Goal: Task Accomplishment & Management: Manage account settings

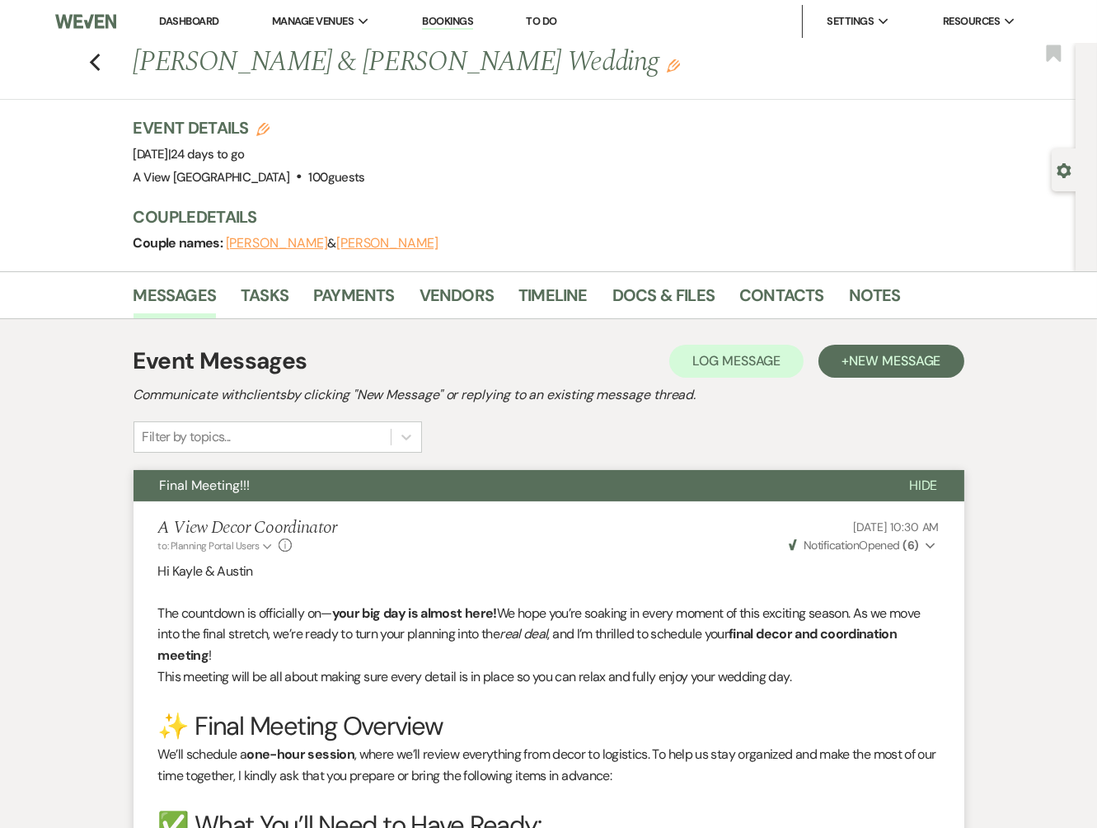
click at [164, 12] on li "Dashboard" at bounding box center [189, 21] width 76 height 33
click at [178, 21] on link "Dashboard" at bounding box center [188, 21] width 59 height 14
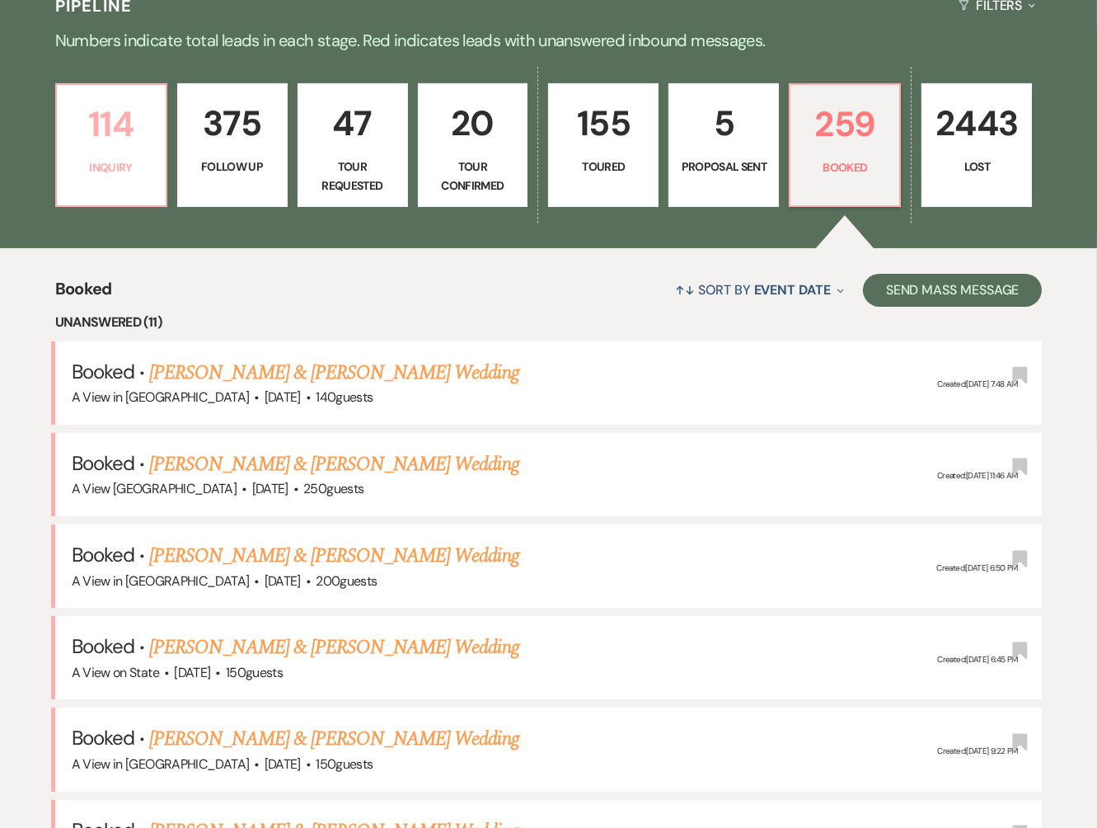
scroll to position [473, 0]
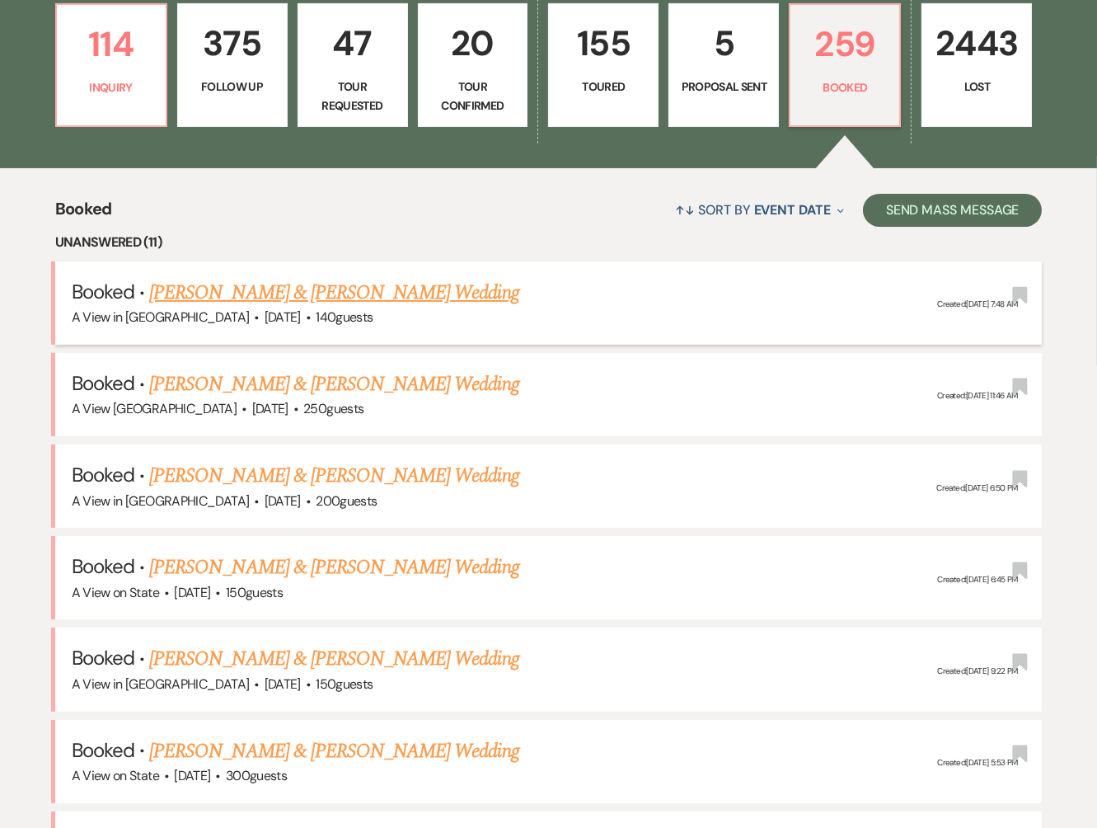
click at [231, 295] on link "[PERSON_NAME] & [PERSON_NAME] Wedding" at bounding box center [333, 293] width 369 height 30
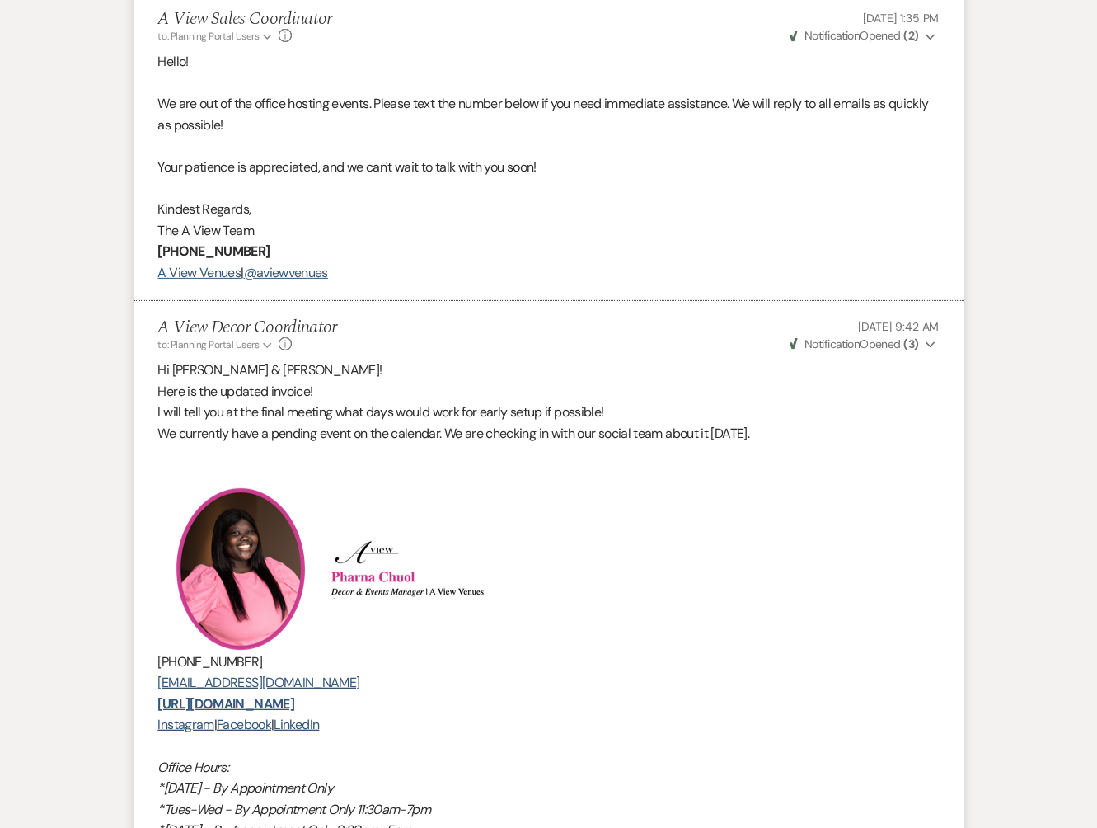
scroll to position [218, 0]
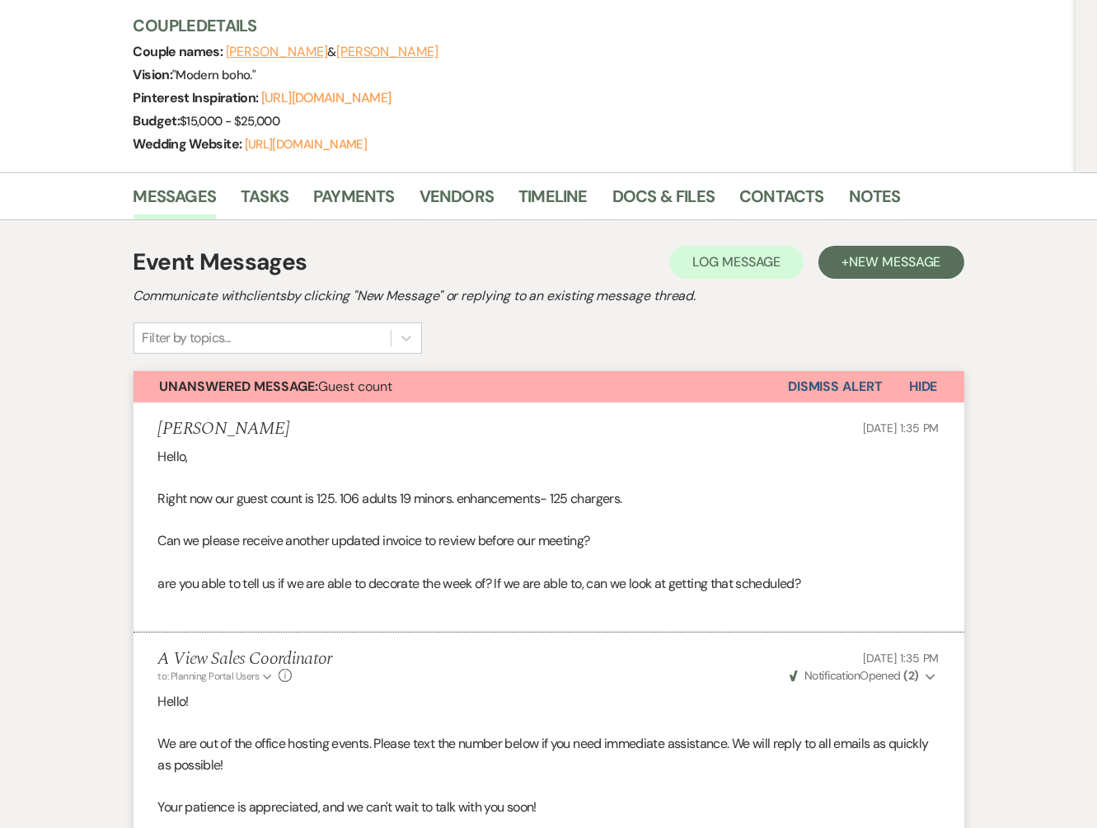
click at [837, 384] on button "Dismiss Alert" at bounding box center [835, 386] width 95 height 31
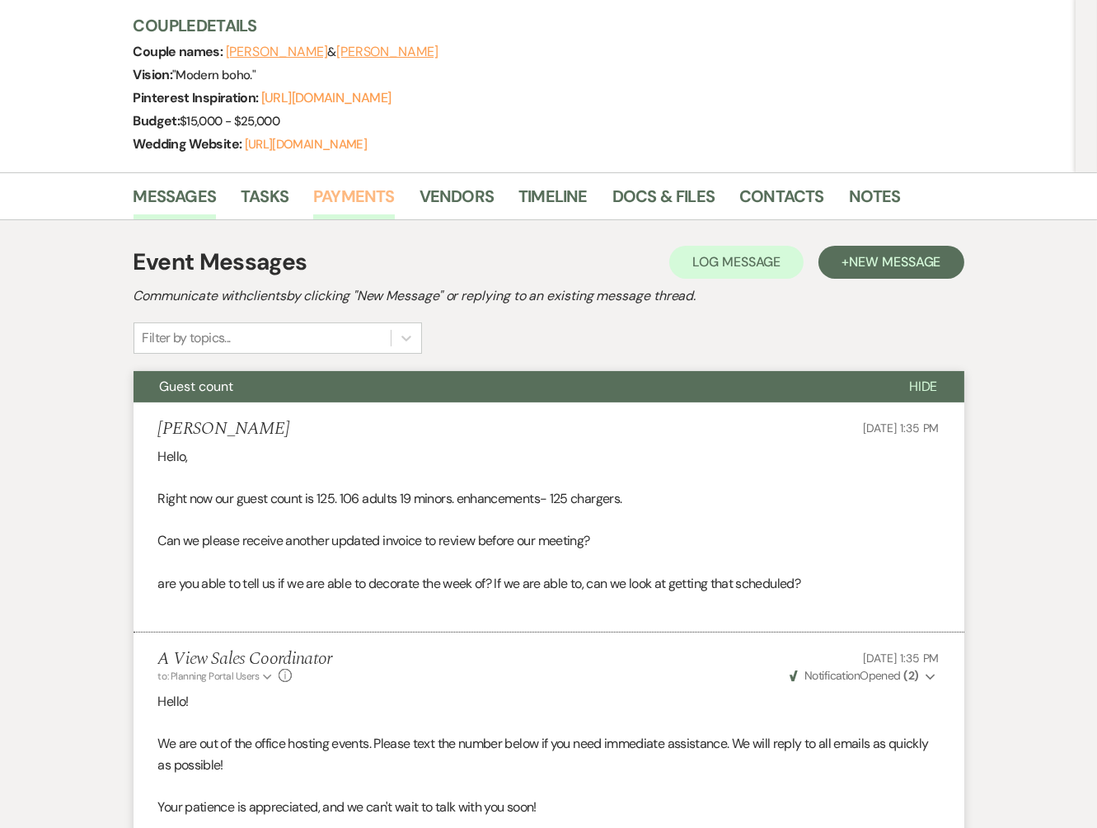
scroll to position [0, 0]
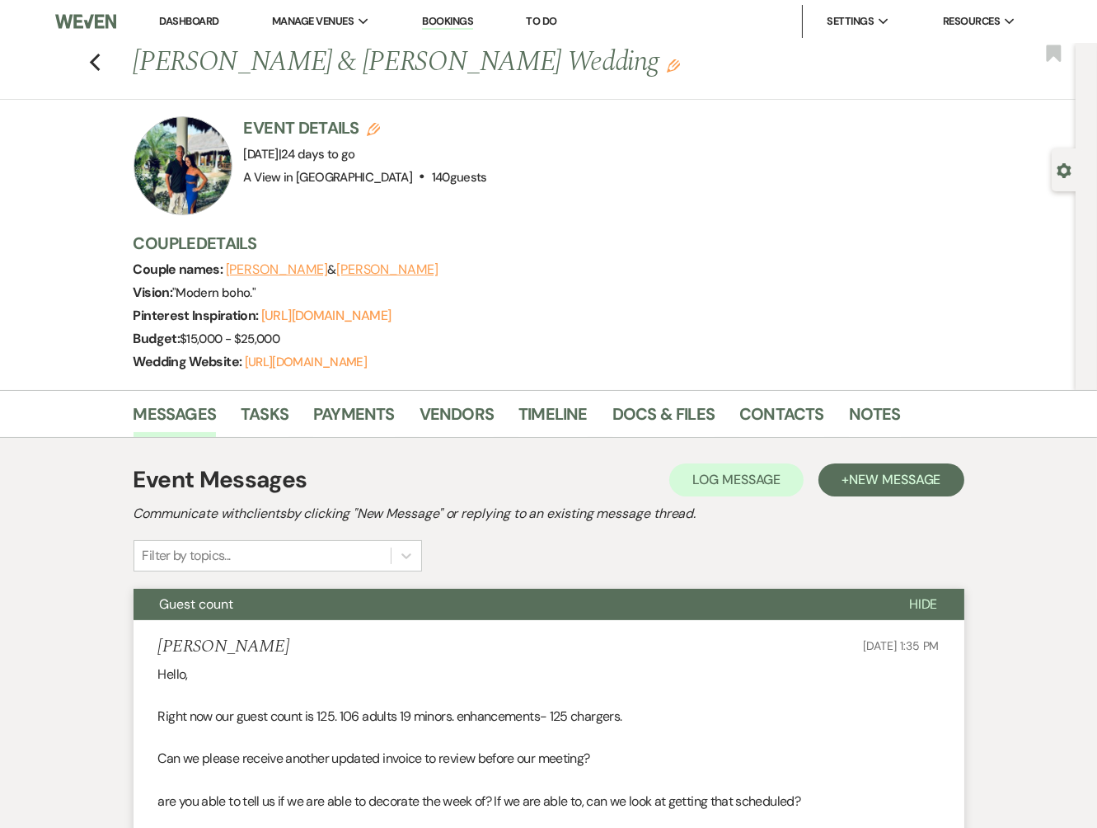
click at [188, 30] on li "Dashboard" at bounding box center [189, 21] width 76 height 33
click at [188, 19] on link "Dashboard" at bounding box center [188, 21] width 59 height 14
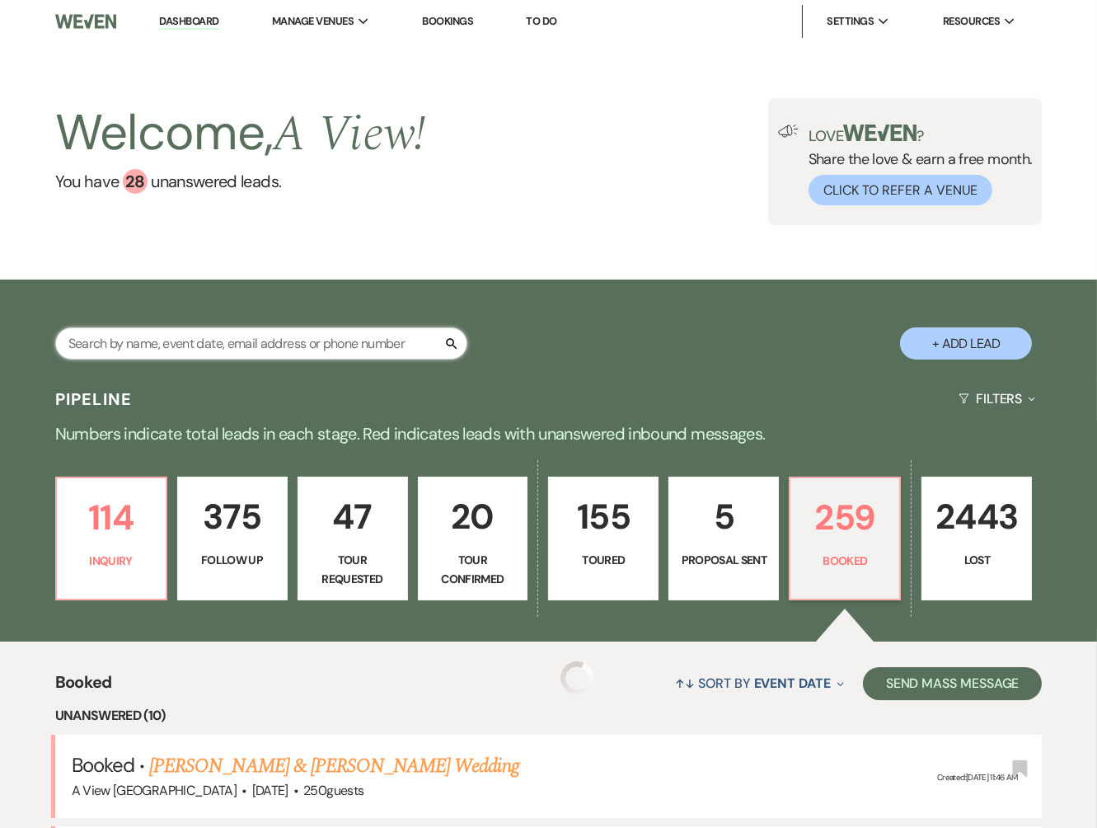
click at [160, 349] on input "text" at bounding box center [261, 343] width 412 height 32
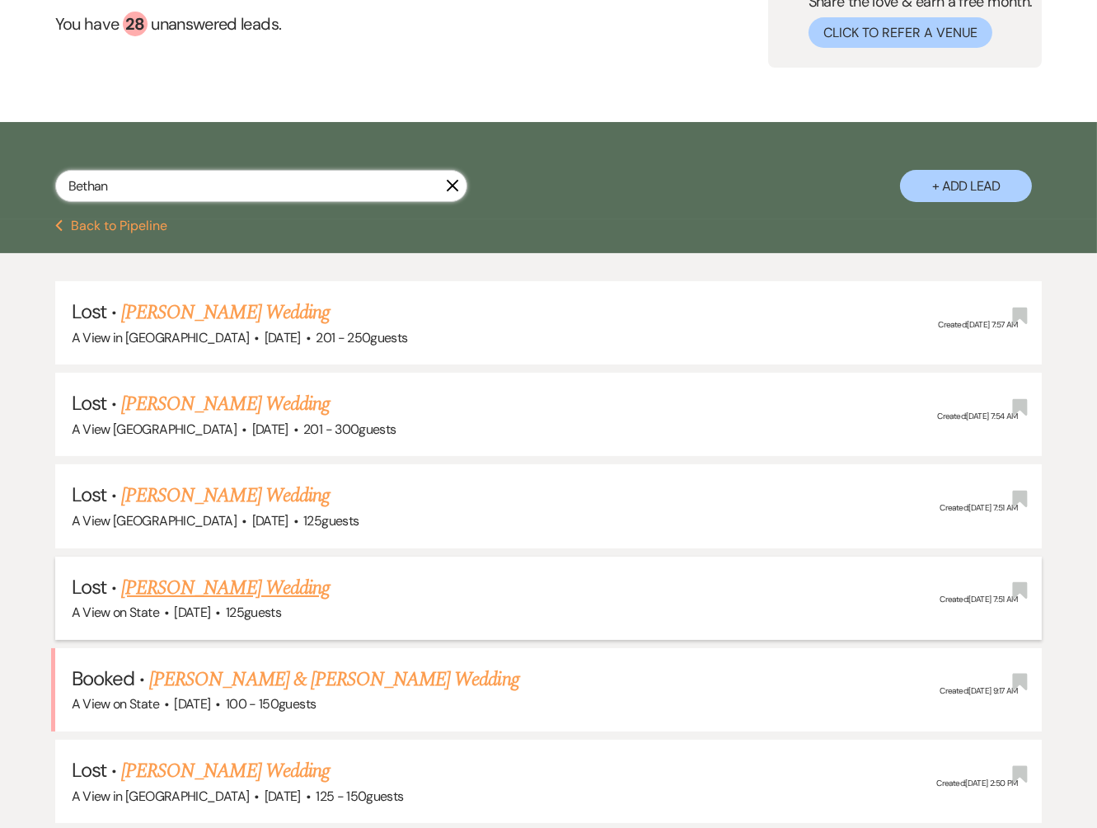
scroll to position [196, 0]
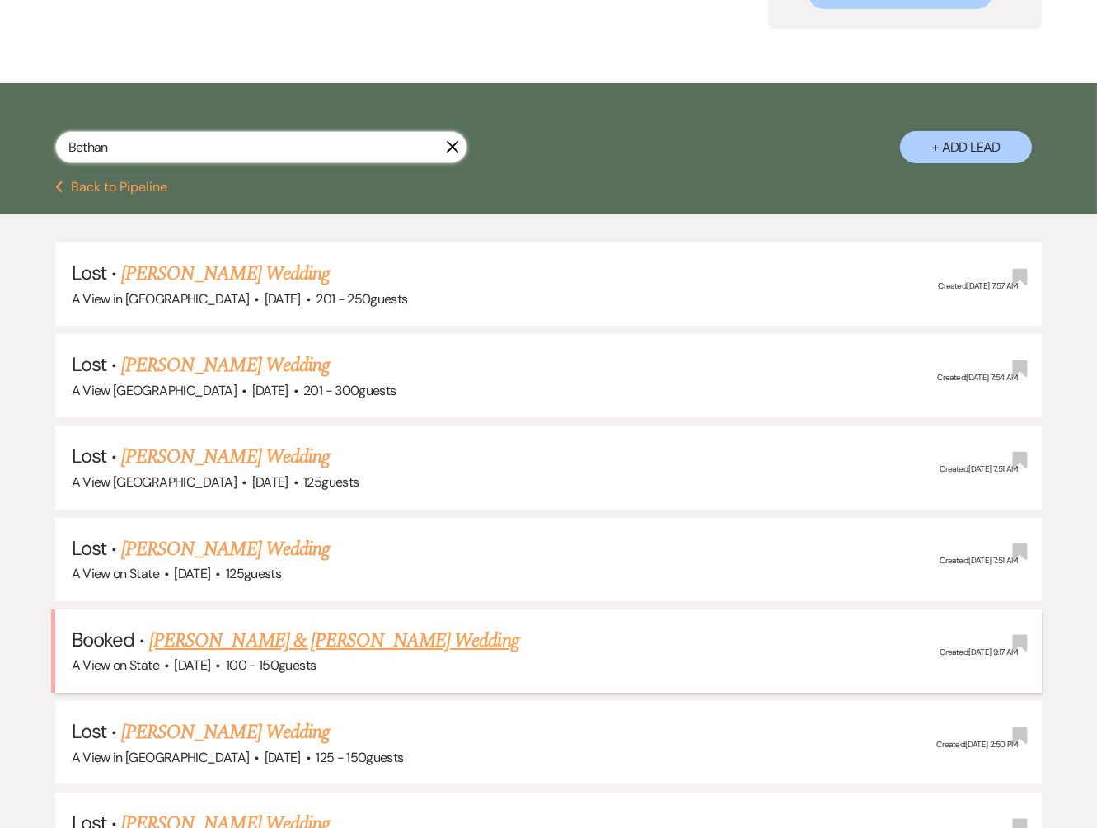
type input "Bethan"
click at [231, 641] on link "[PERSON_NAME] & [PERSON_NAME] Wedding" at bounding box center [333, 641] width 369 height 30
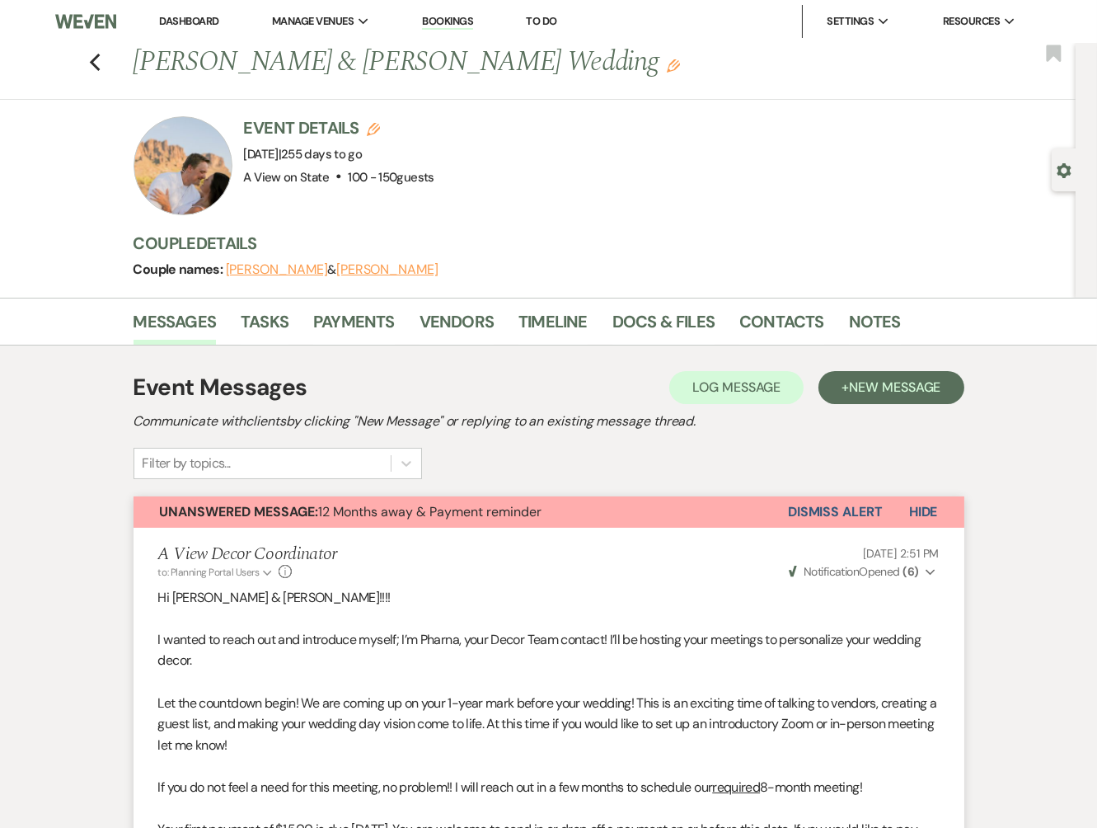
click at [831, 513] on button "Dismiss Alert" at bounding box center [835, 511] width 95 height 31
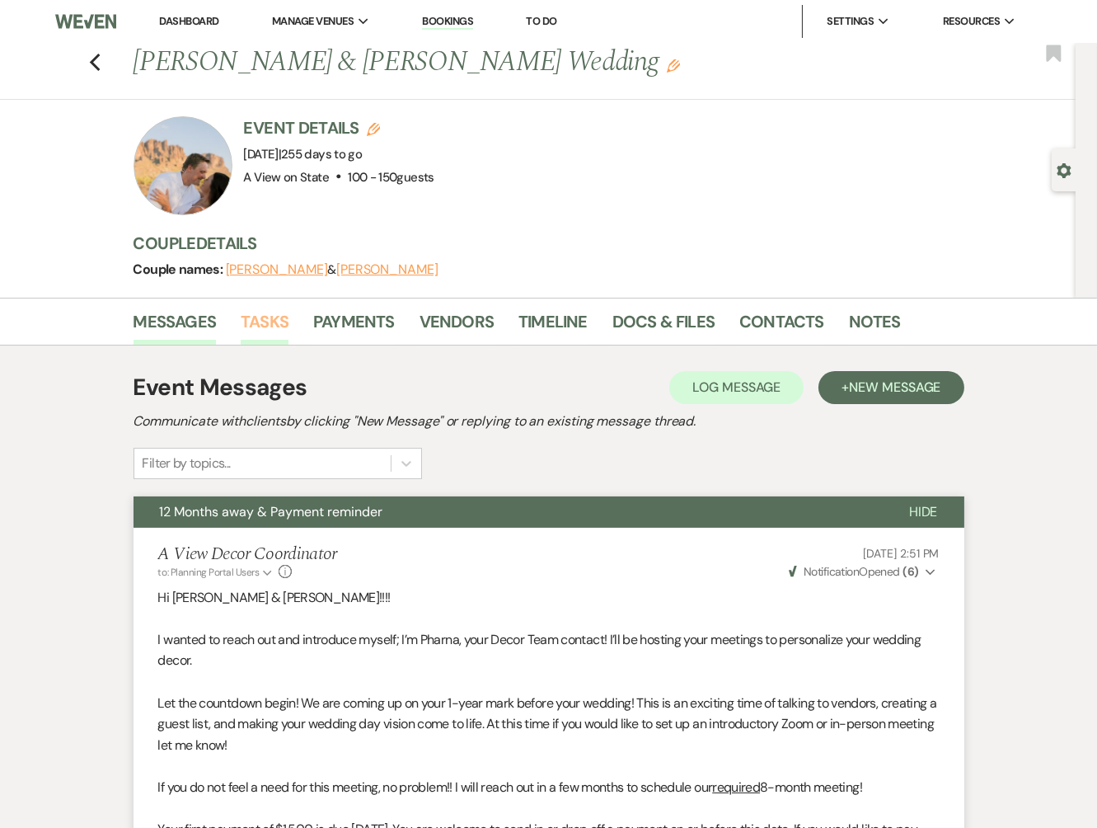
click at [269, 318] on link "Tasks" at bounding box center [265, 326] width 48 height 36
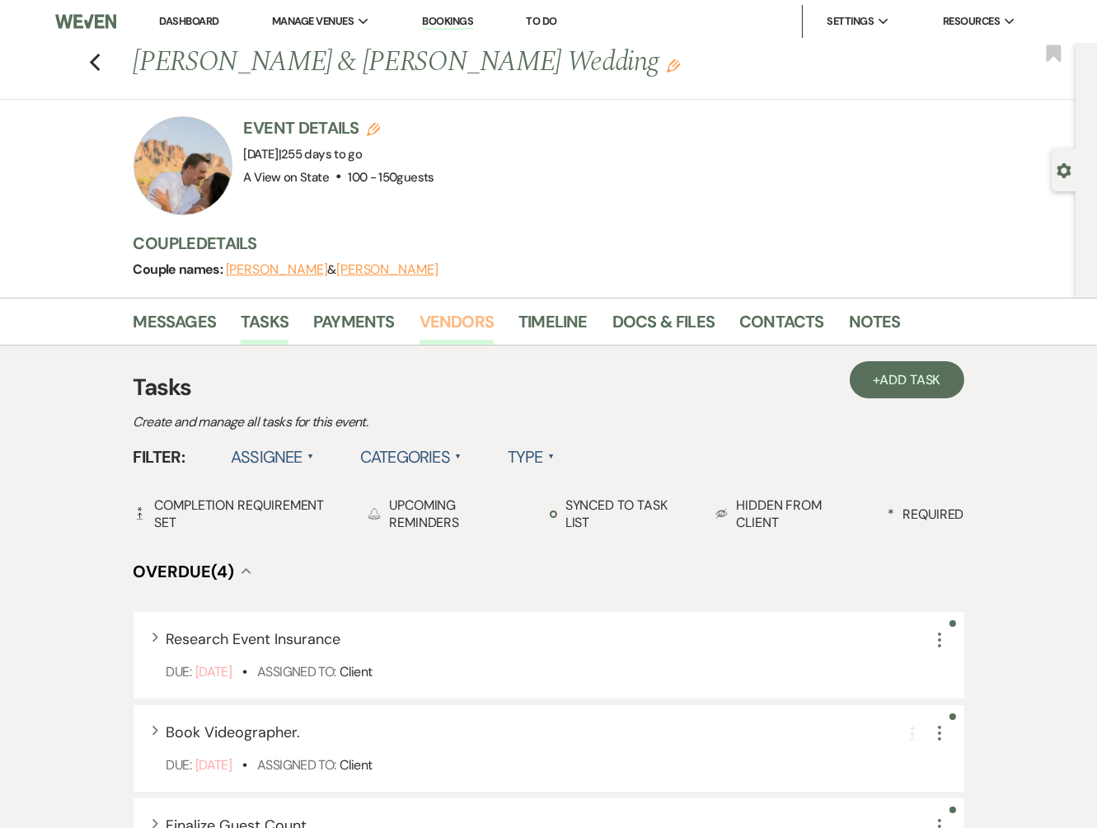
click at [437, 320] on link "Vendors" at bounding box center [457, 326] width 74 height 36
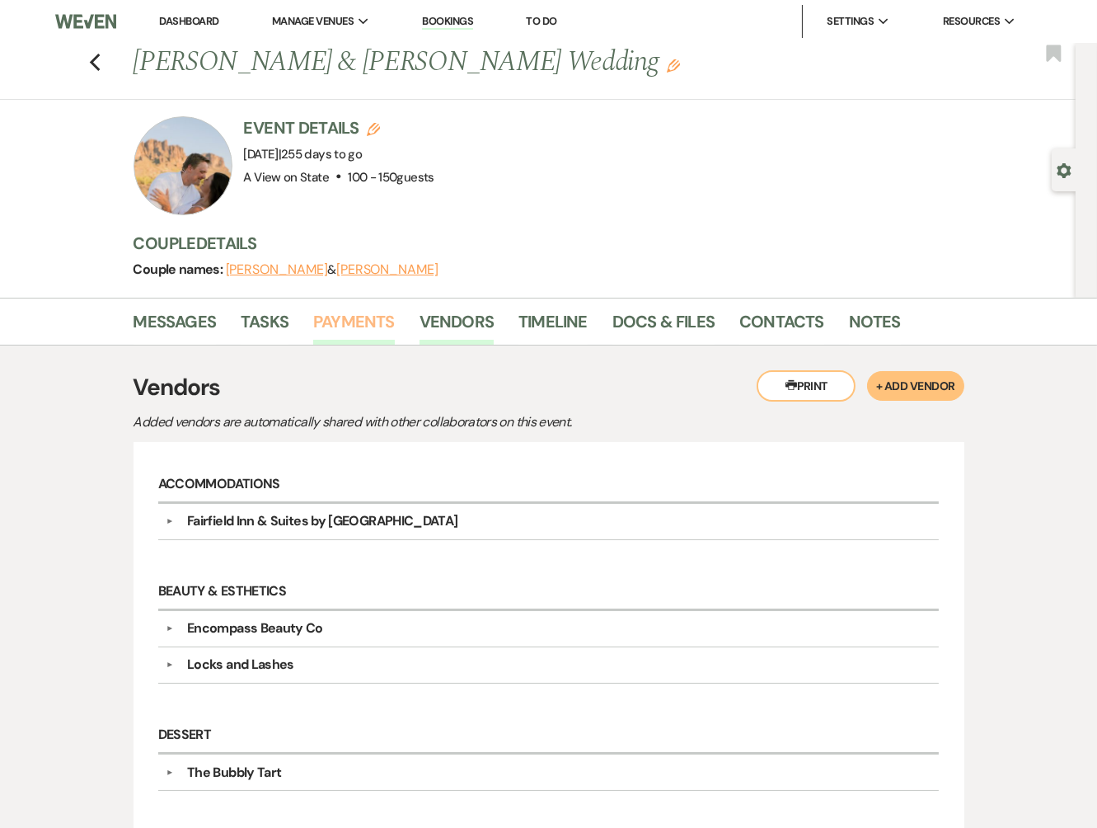
click at [353, 339] on link "Payments" at bounding box center [354, 326] width 82 height 36
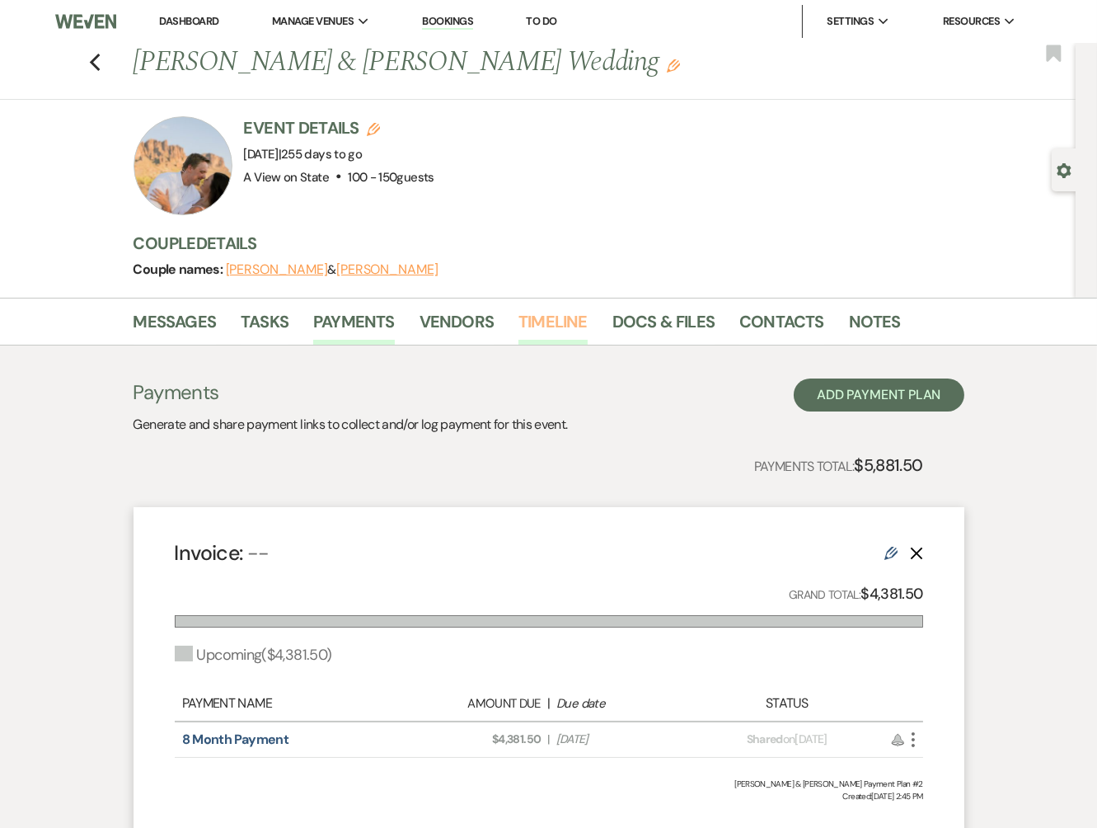
click at [578, 331] on link "Timeline" at bounding box center [552, 326] width 69 height 36
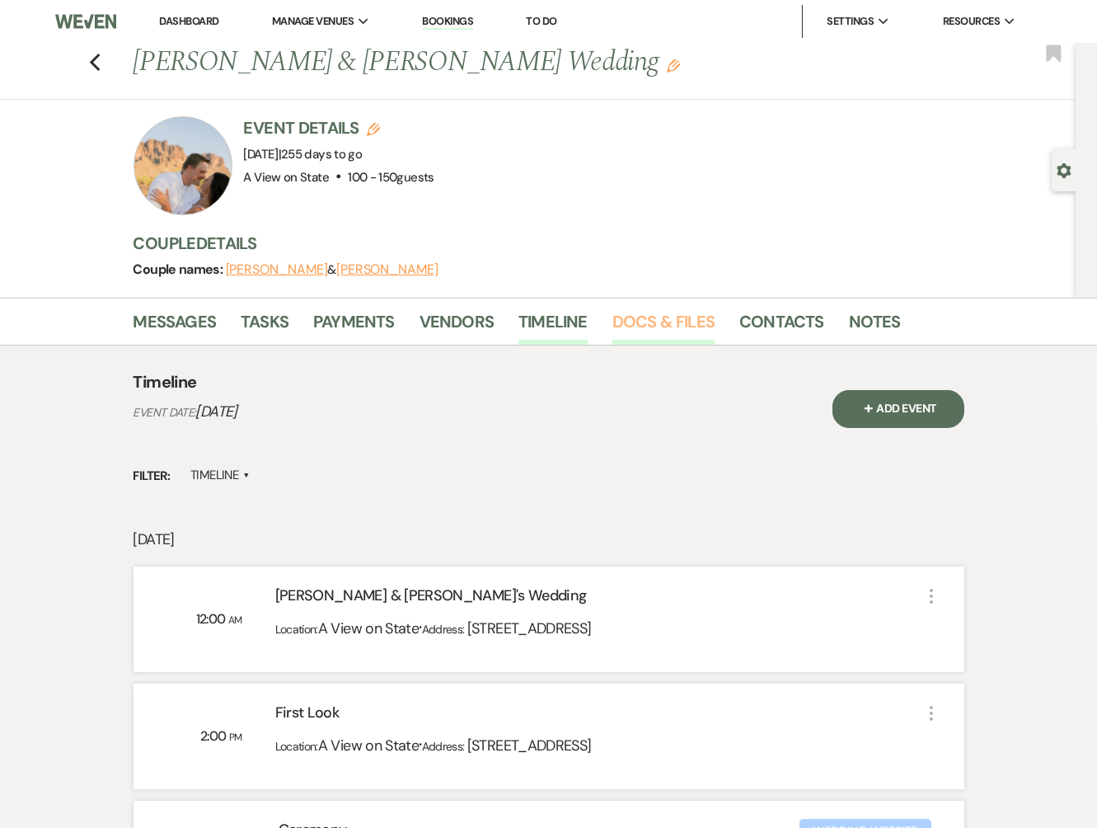
click at [633, 331] on link "Docs & Files" at bounding box center [663, 326] width 102 height 36
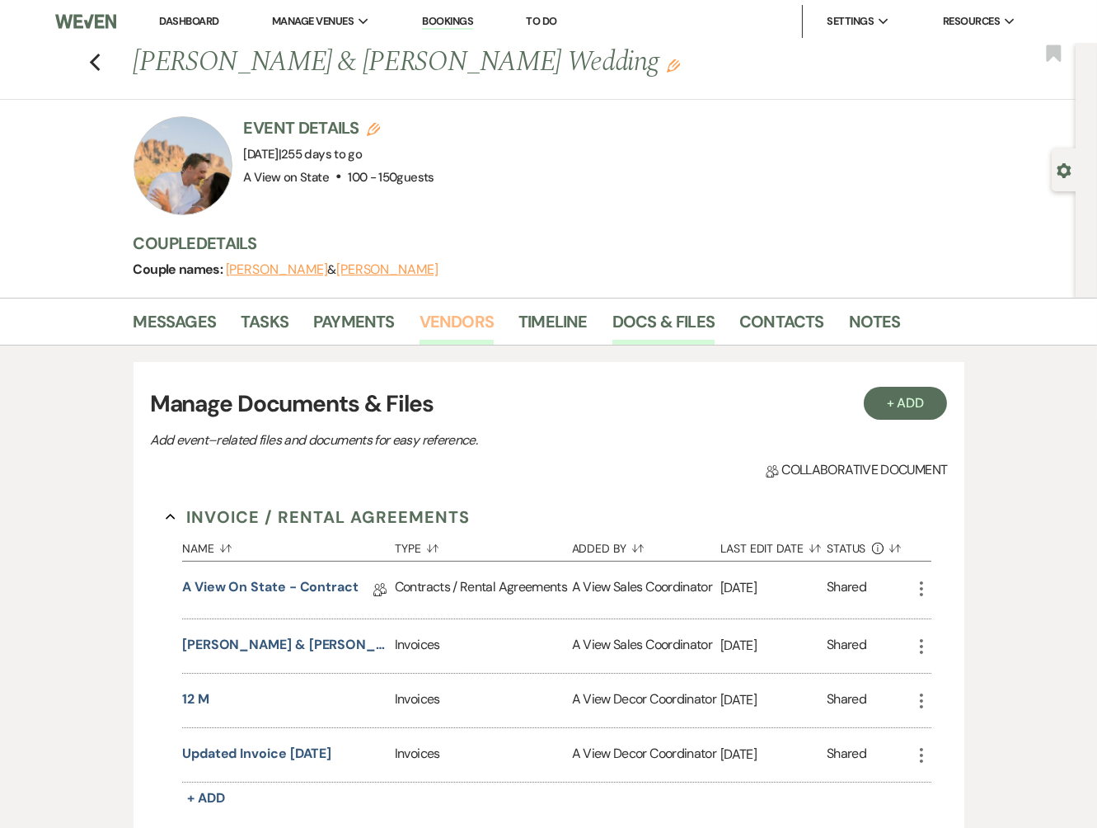
click at [439, 332] on link "Vendors" at bounding box center [457, 326] width 74 height 36
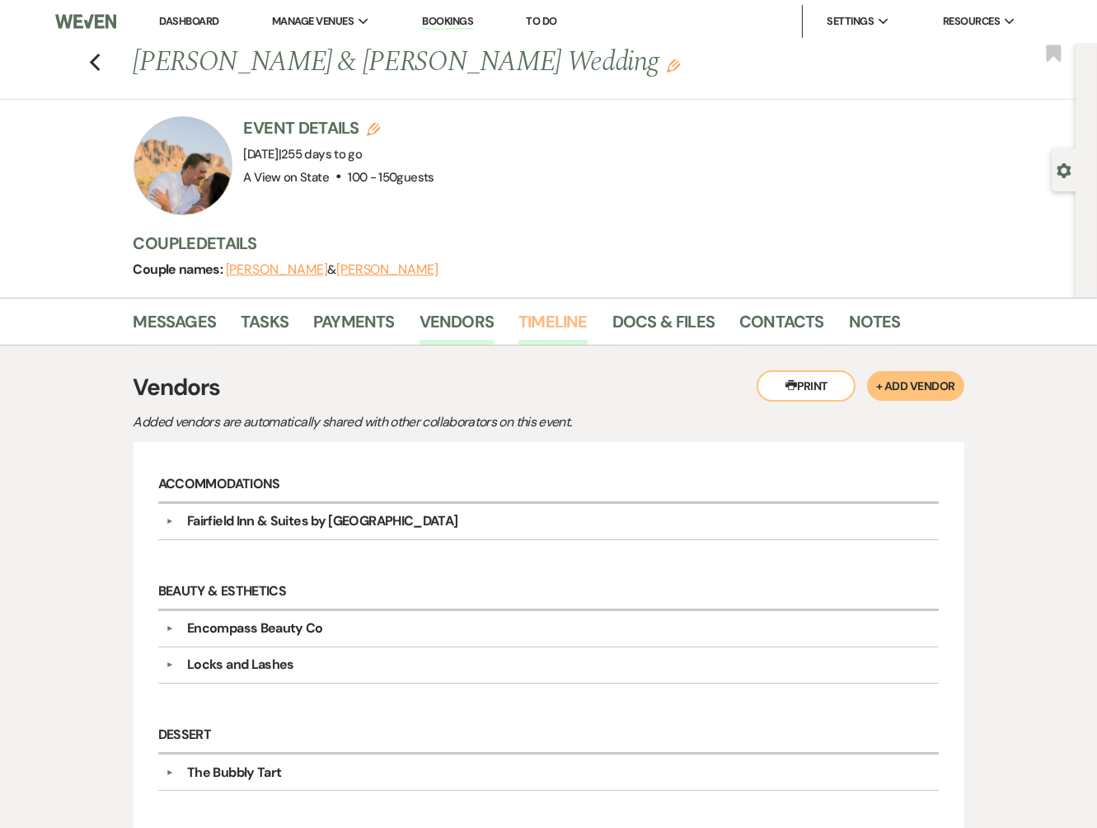
click at [555, 319] on link "Timeline" at bounding box center [552, 326] width 69 height 36
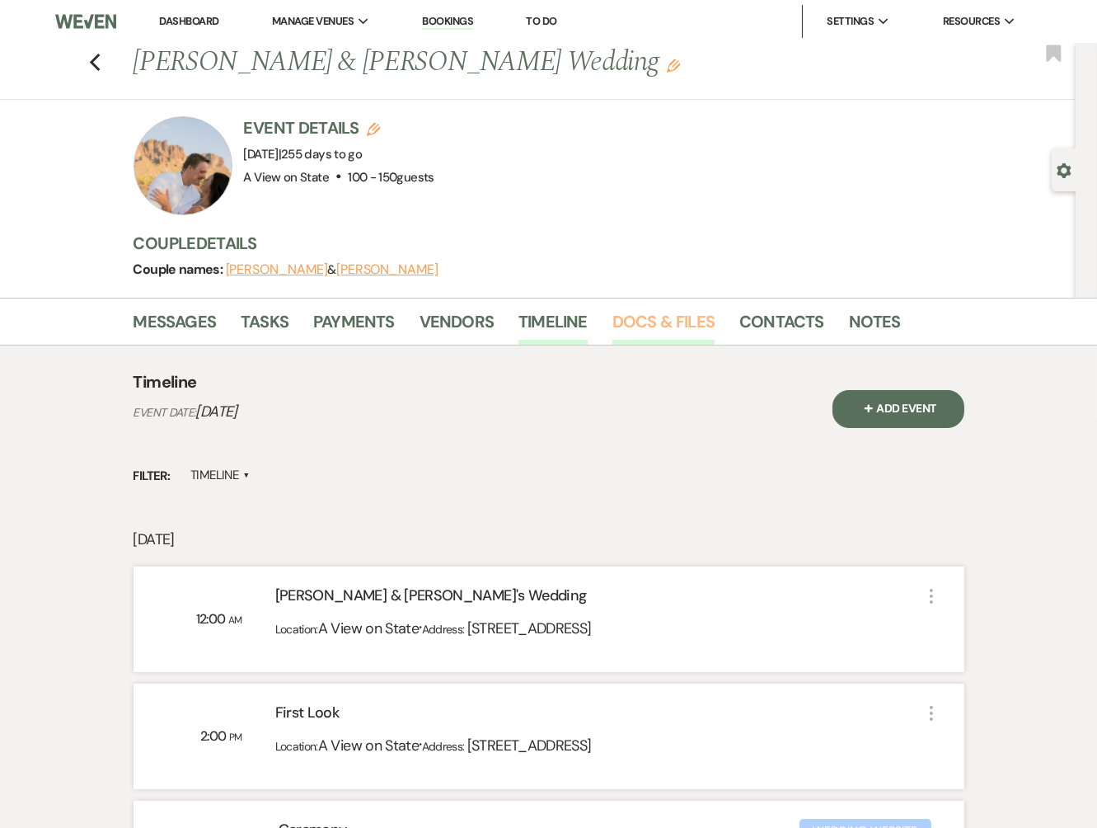
click at [634, 316] on link "Docs & Files" at bounding box center [663, 326] width 102 height 36
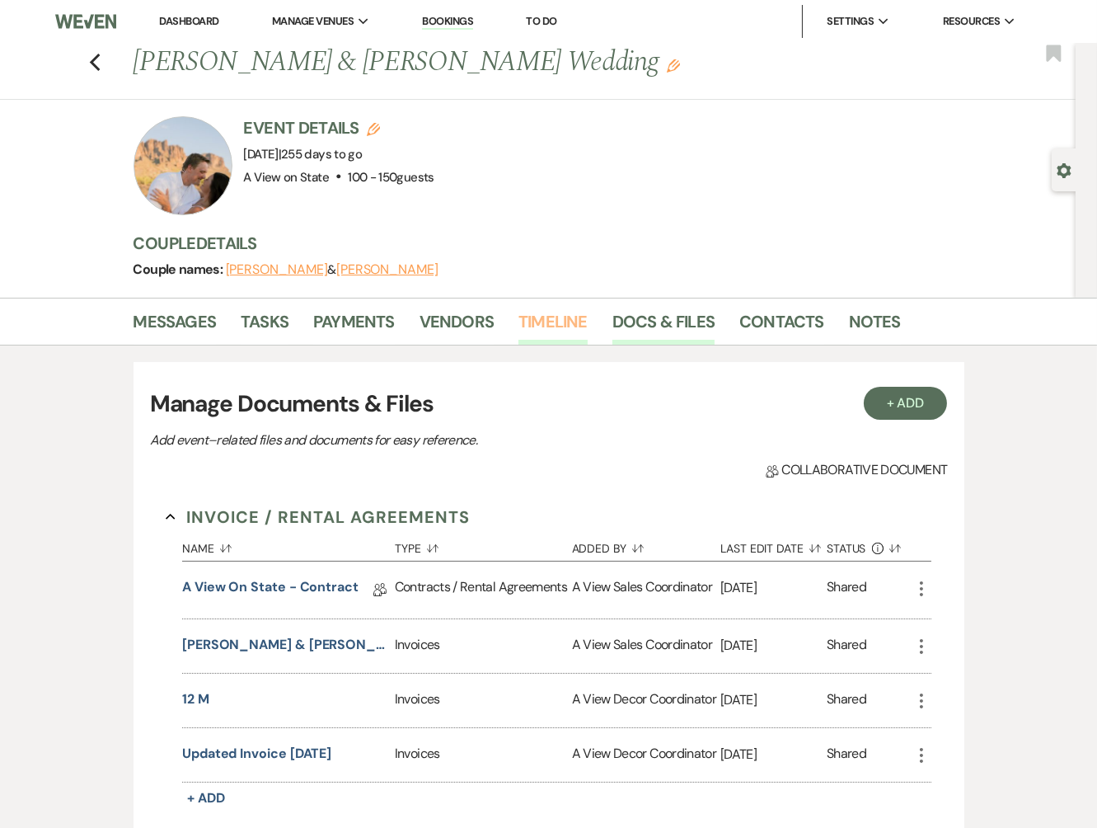
click at [573, 320] on link "Timeline" at bounding box center [552, 326] width 69 height 36
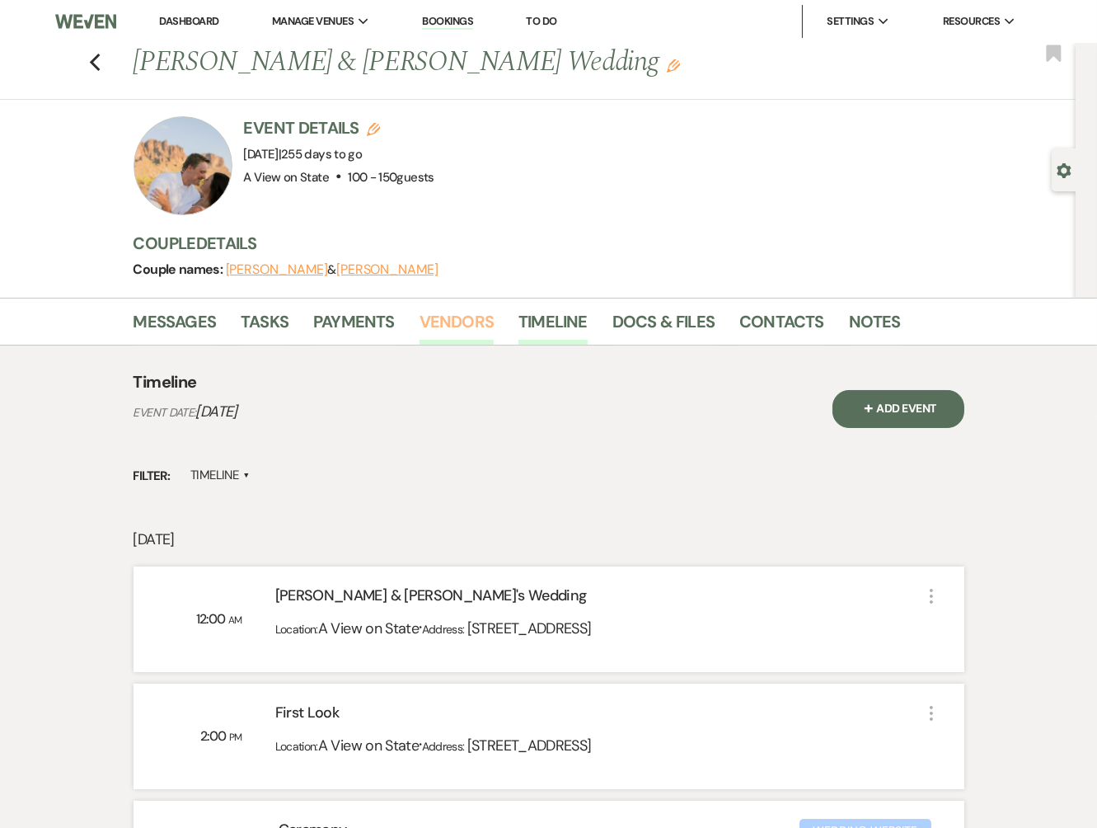
click at [439, 327] on link "Vendors" at bounding box center [457, 326] width 74 height 36
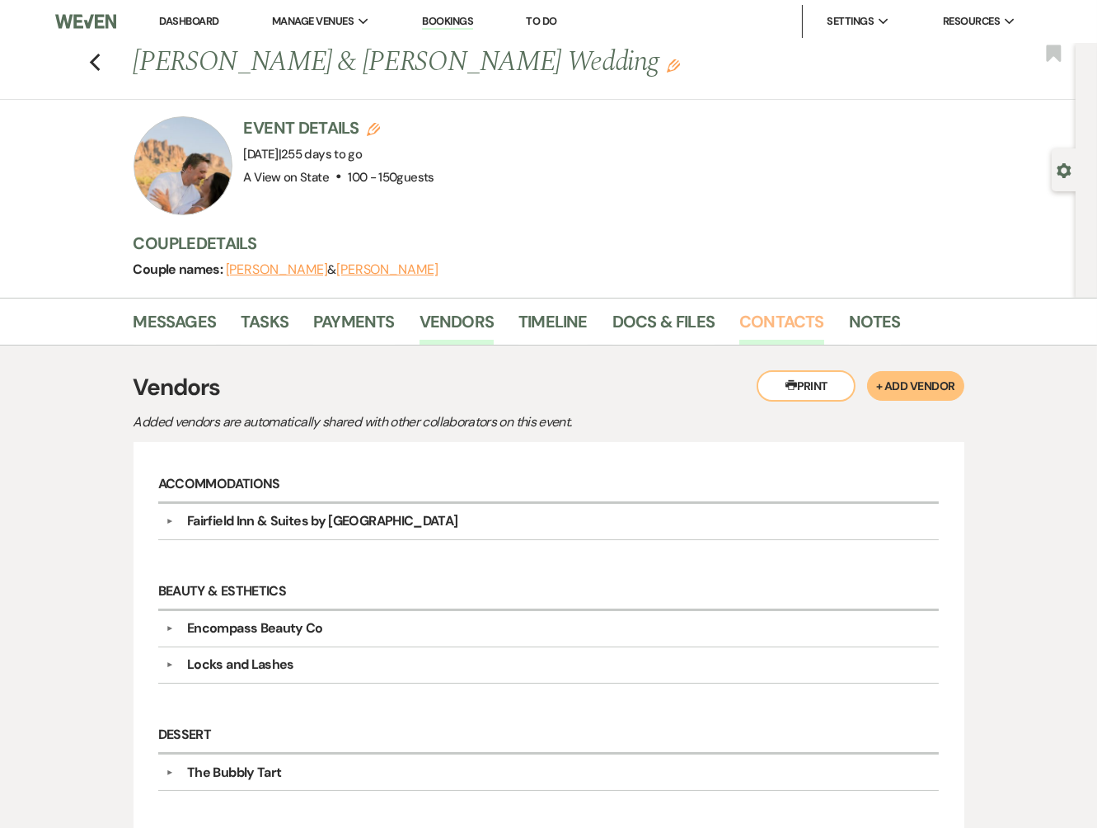
click at [791, 330] on link "Contacts" at bounding box center [781, 326] width 85 height 36
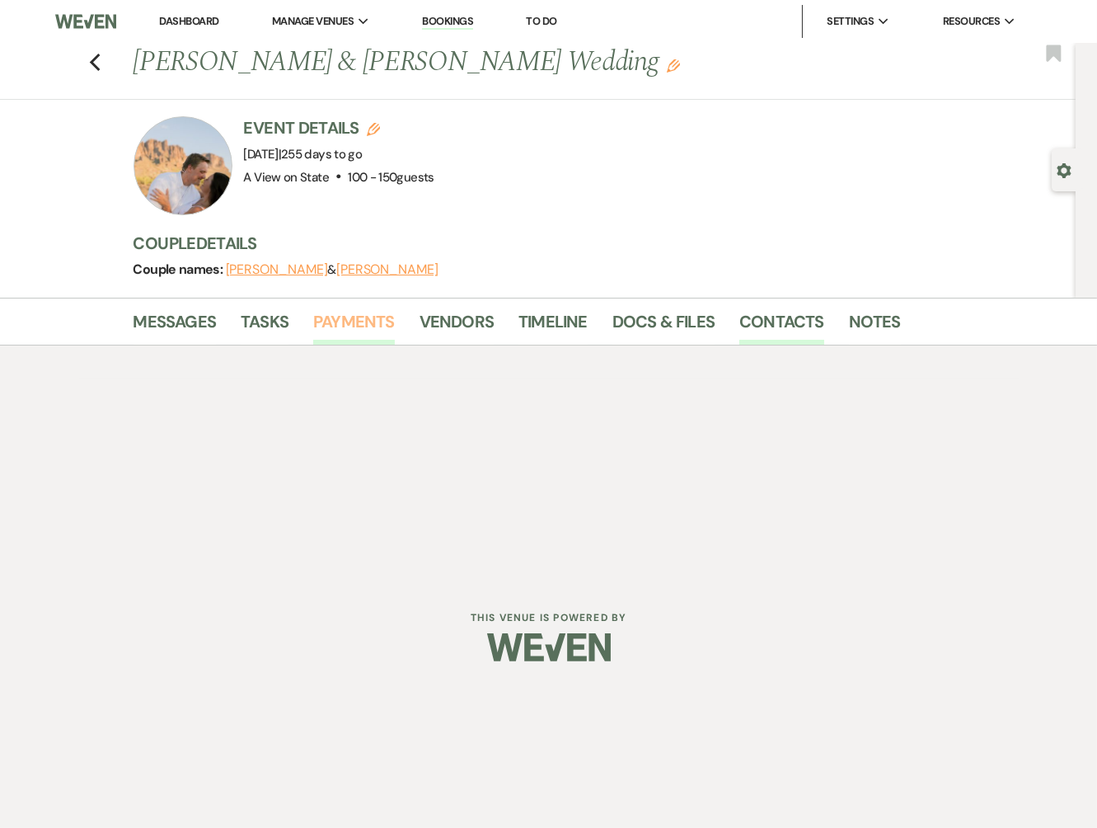
click at [378, 327] on link "Payments" at bounding box center [354, 326] width 82 height 36
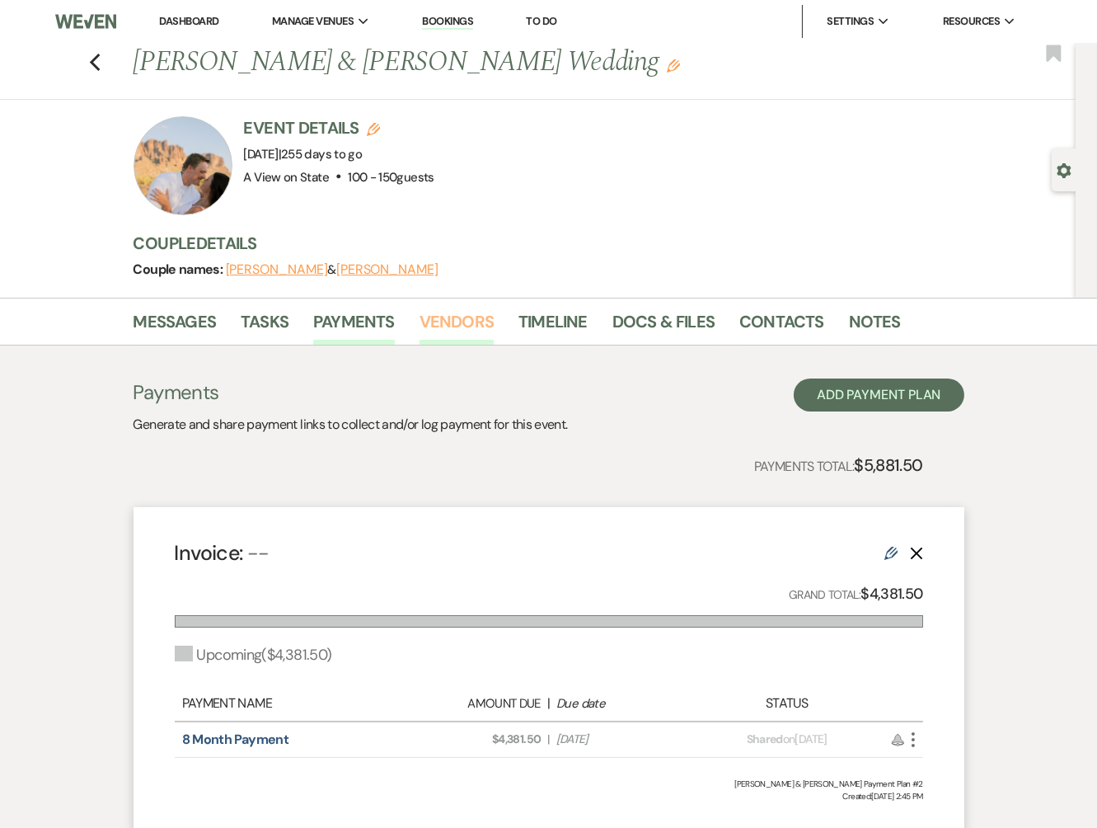
click at [471, 321] on link "Vendors" at bounding box center [457, 326] width 74 height 36
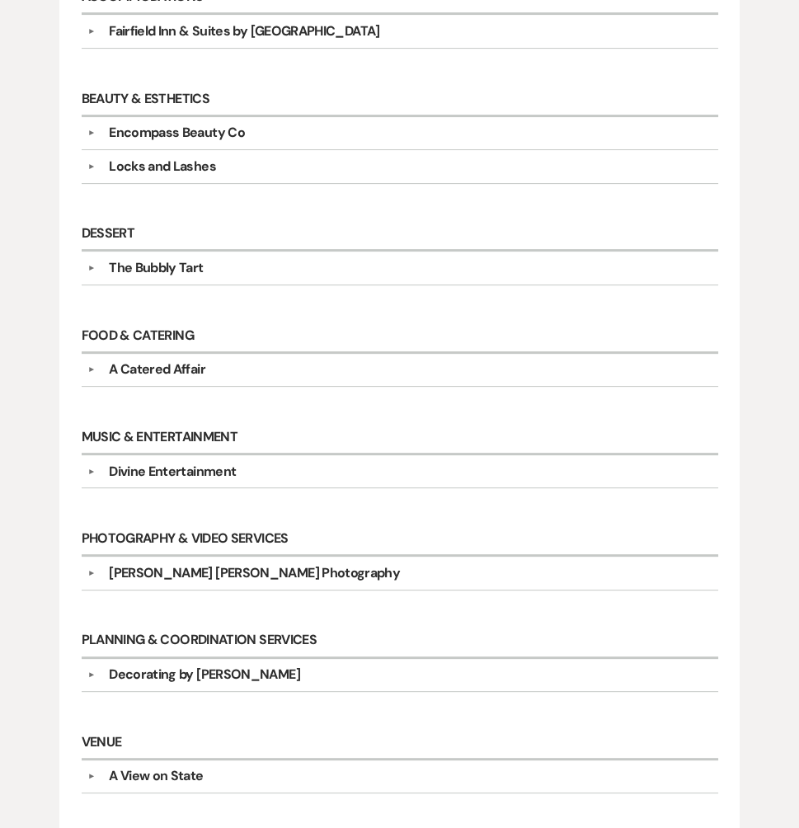
scroll to position [570, 0]
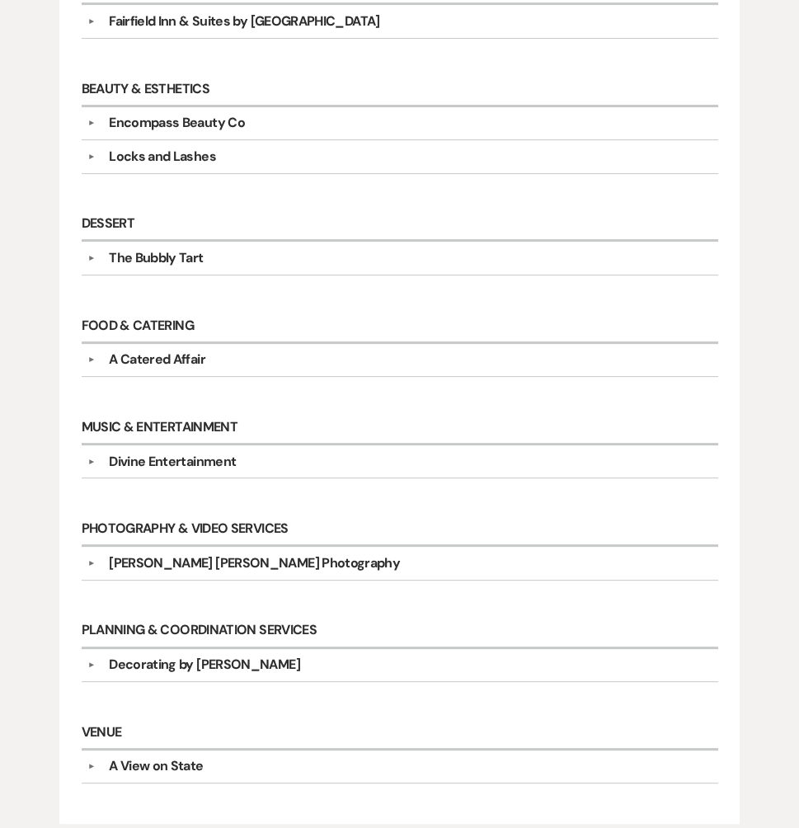
click at [243, 248] on div "The Bubbly Tart" at bounding box center [404, 258] width 616 height 20
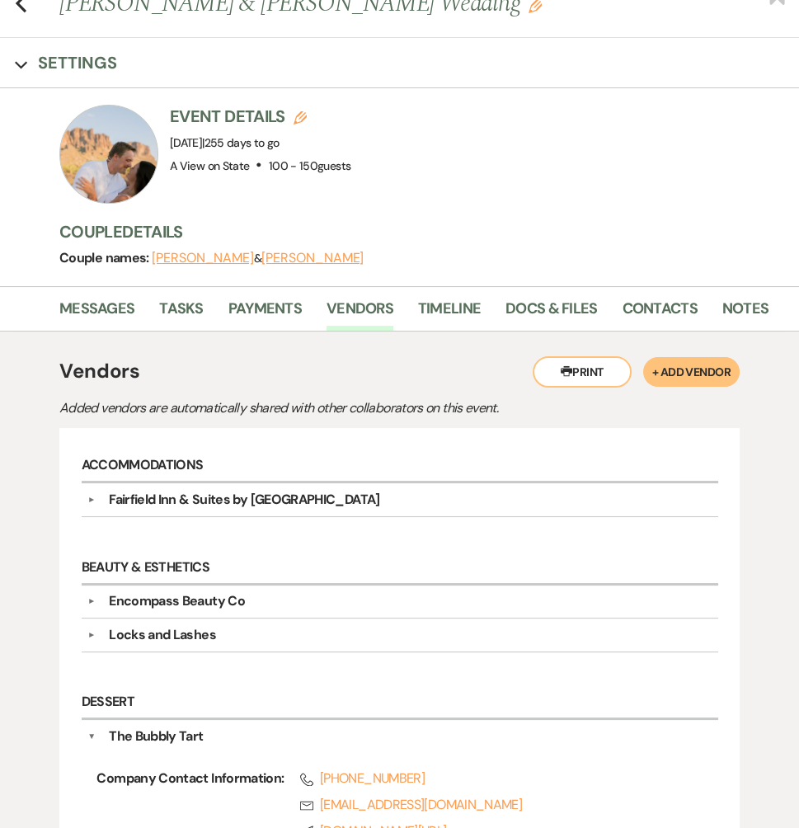
scroll to position [0, 0]
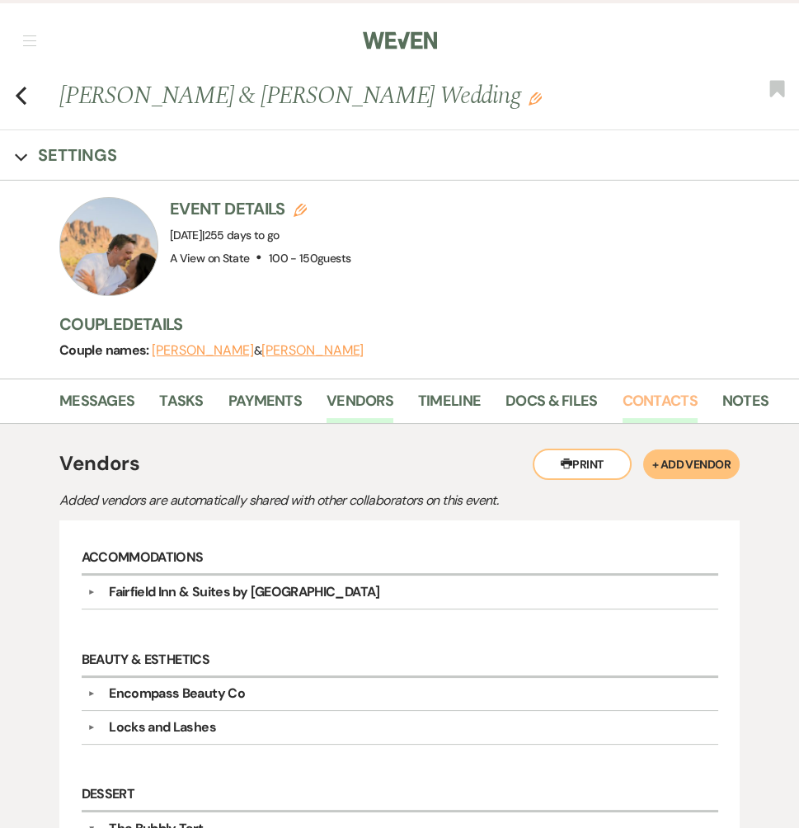
click at [676, 396] on link "Contacts" at bounding box center [659, 406] width 75 height 34
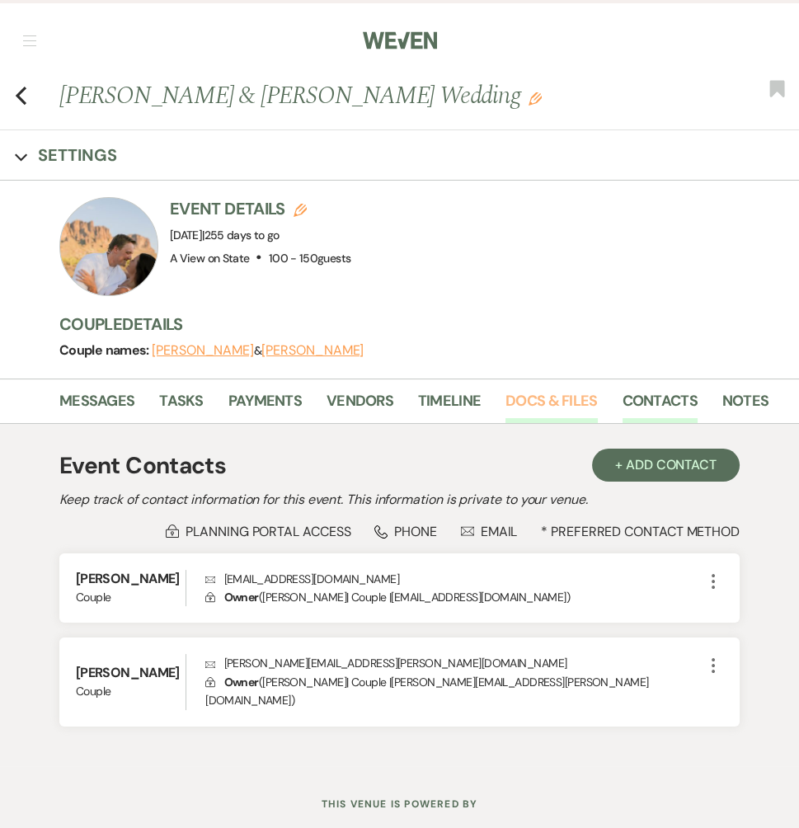
click at [557, 404] on link "Docs & Files" at bounding box center [550, 406] width 91 height 34
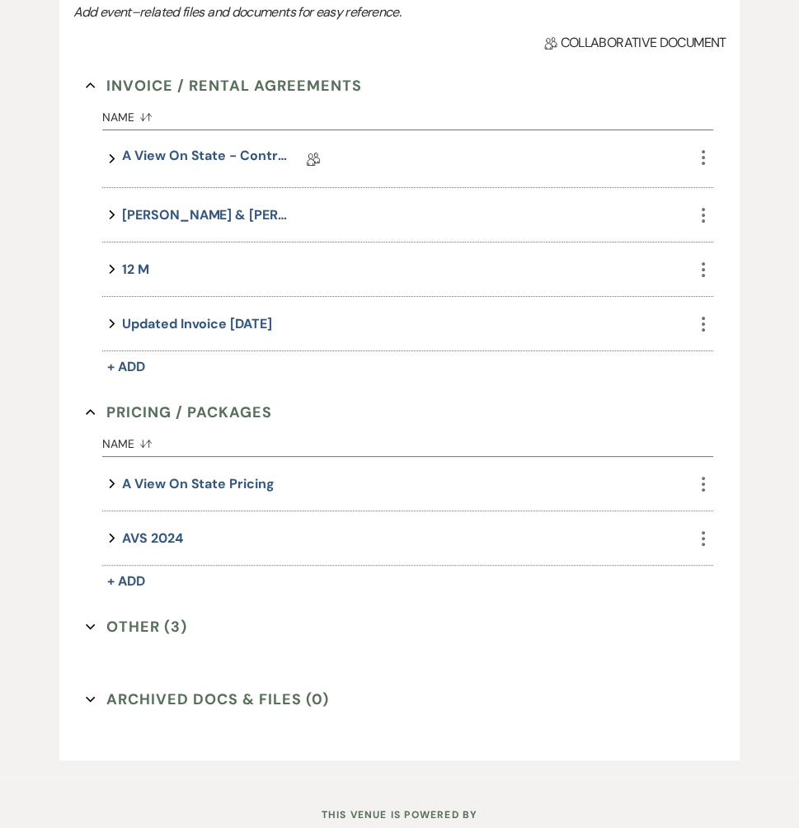
scroll to position [530, 0]
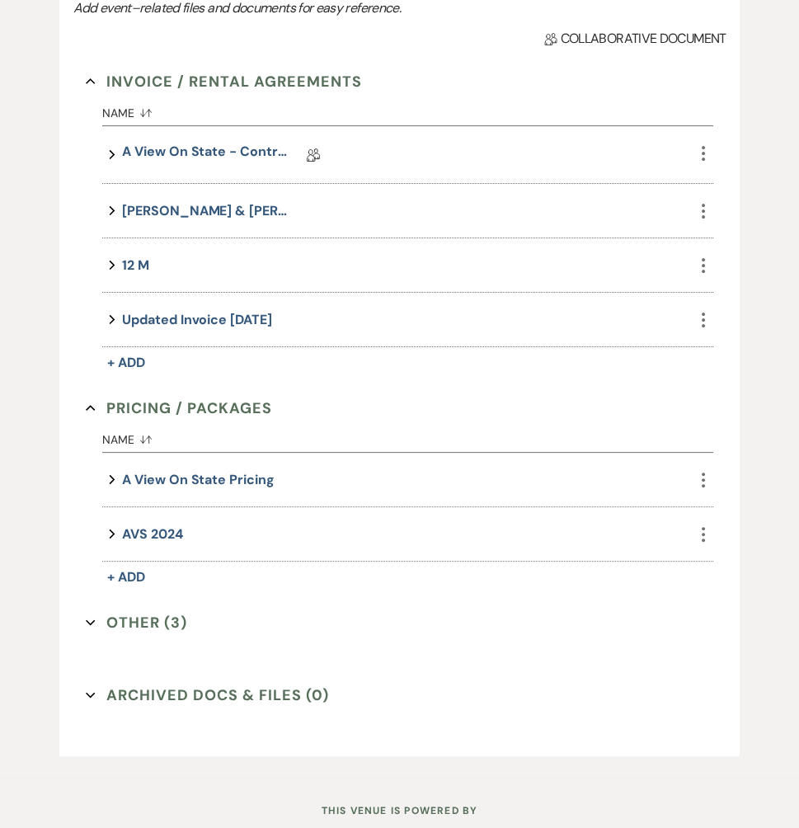
click at [152, 621] on button "Other (3) Expand" at bounding box center [136, 622] width 101 height 25
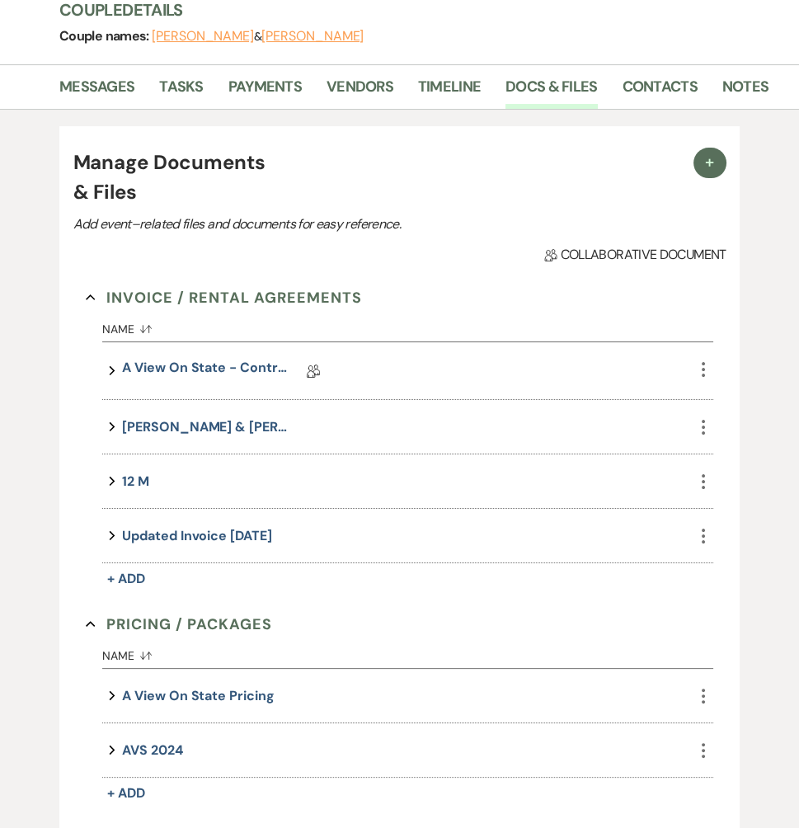
scroll to position [0, 0]
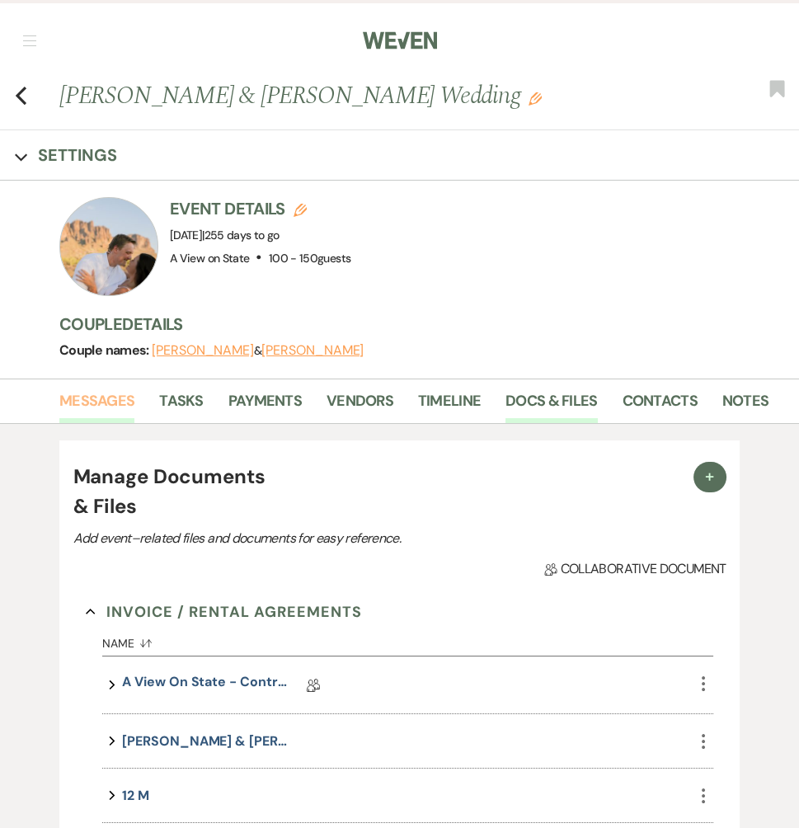
click at [106, 406] on link "Messages" at bounding box center [96, 406] width 75 height 34
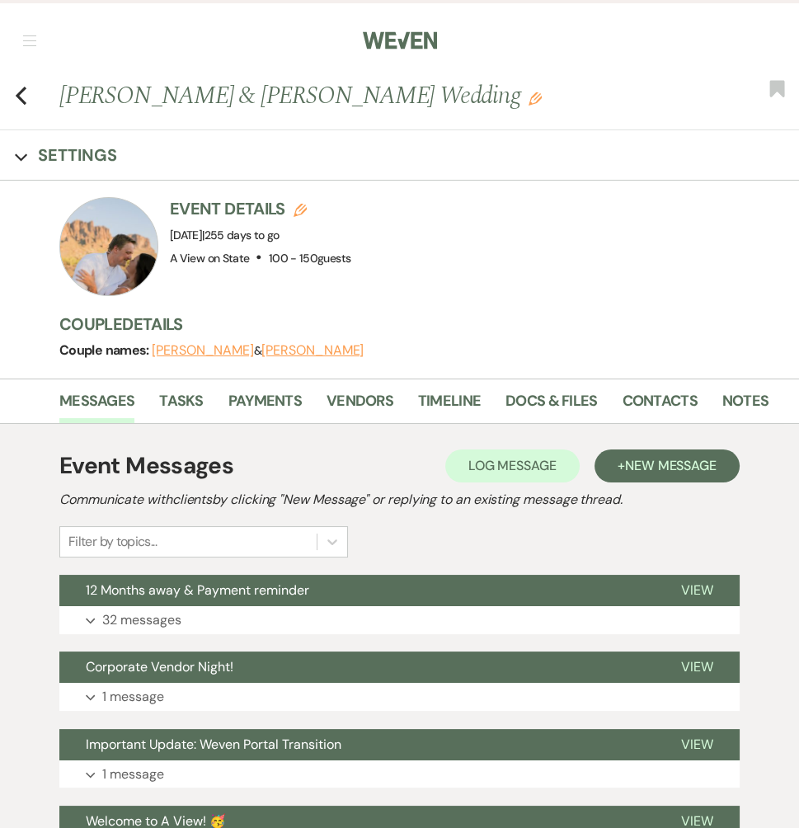
click at [551, 386] on li "Docs & Files" at bounding box center [563, 404] width 116 height 37
click at [551, 400] on link "Docs & Files" at bounding box center [550, 406] width 91 height 34
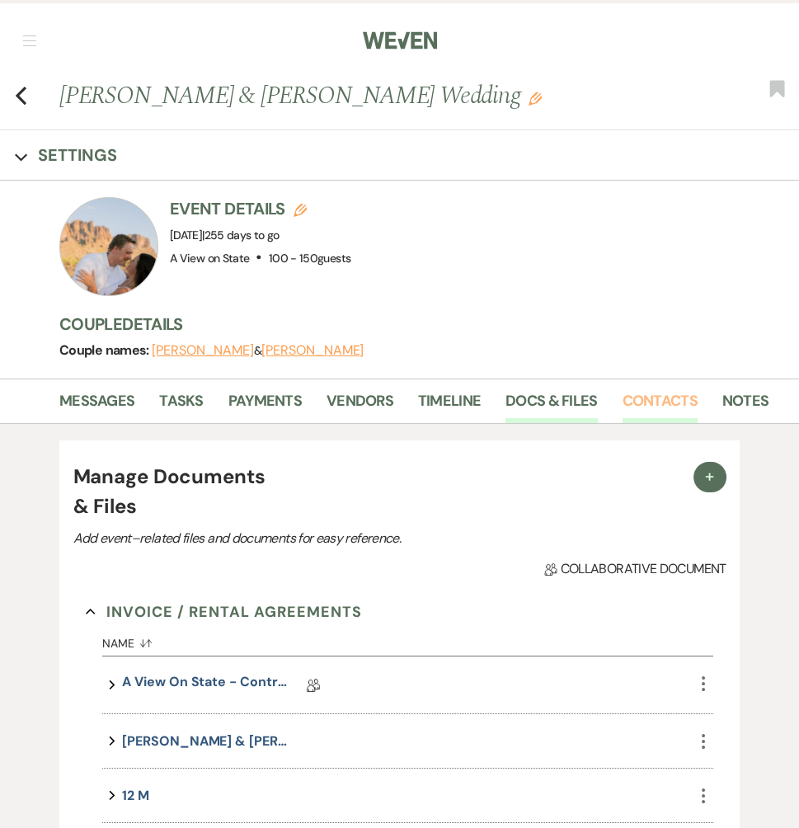
click at [682, 410] on link "Contacts" at bounding box center [659, 406] width 75 height 34
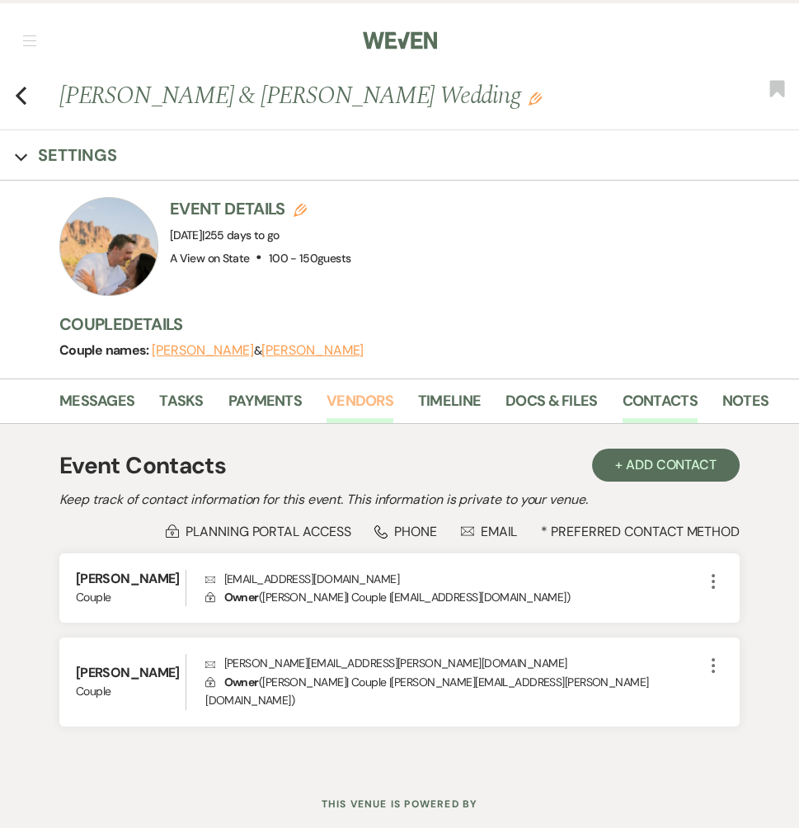
click at [358, 406] on link "Vendors" at bounding box center [359, 406] width 67 height 34
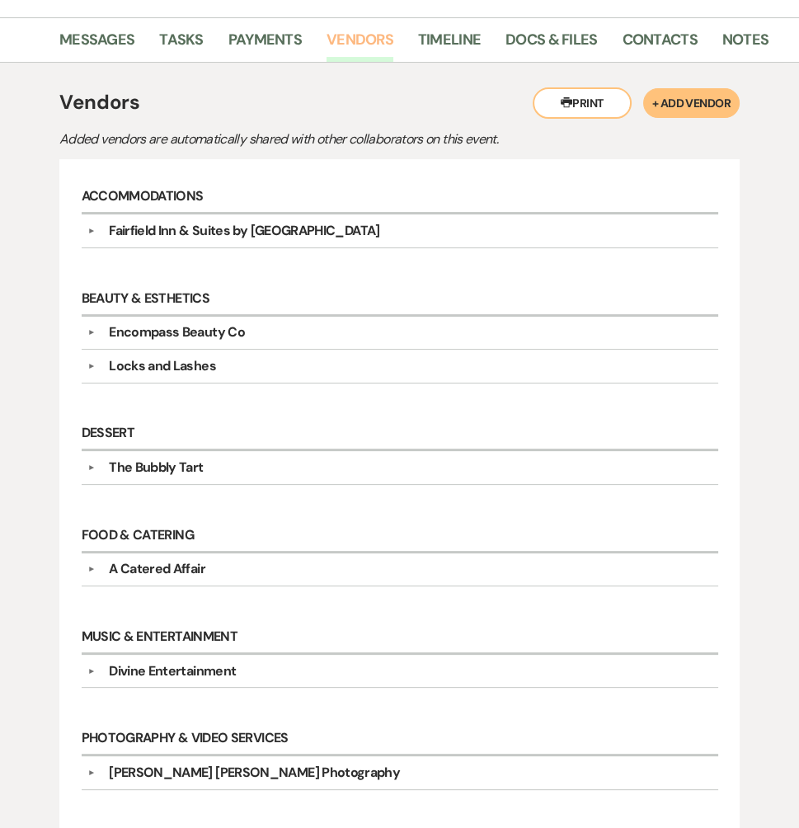
scroll to position [457, 0]
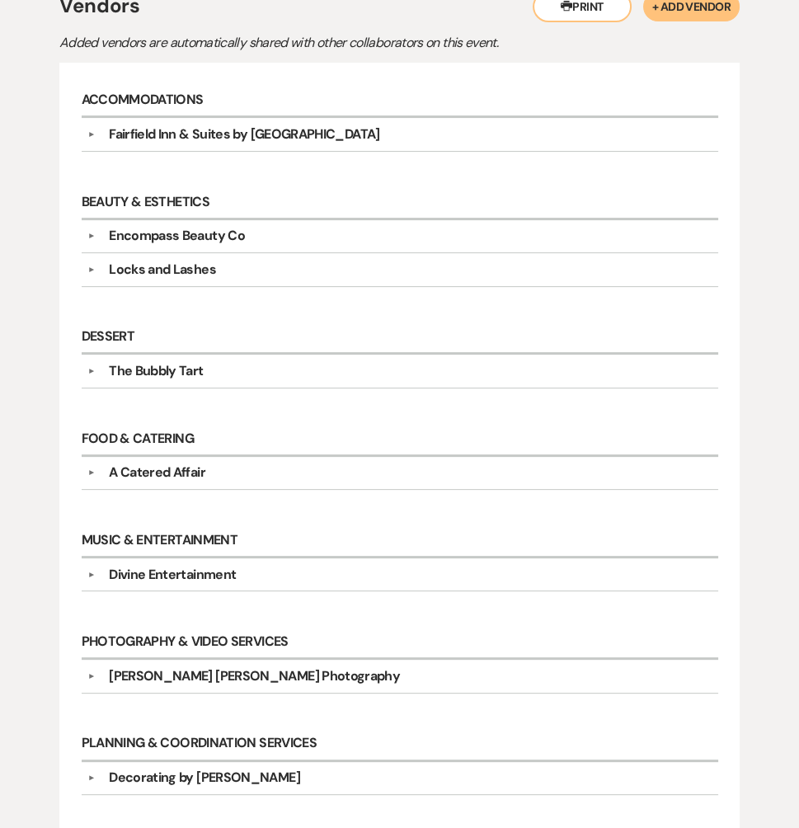
click at [176, 573] on div "Divine Entertainment" at bounding box center [172, 575] width 127 height 20
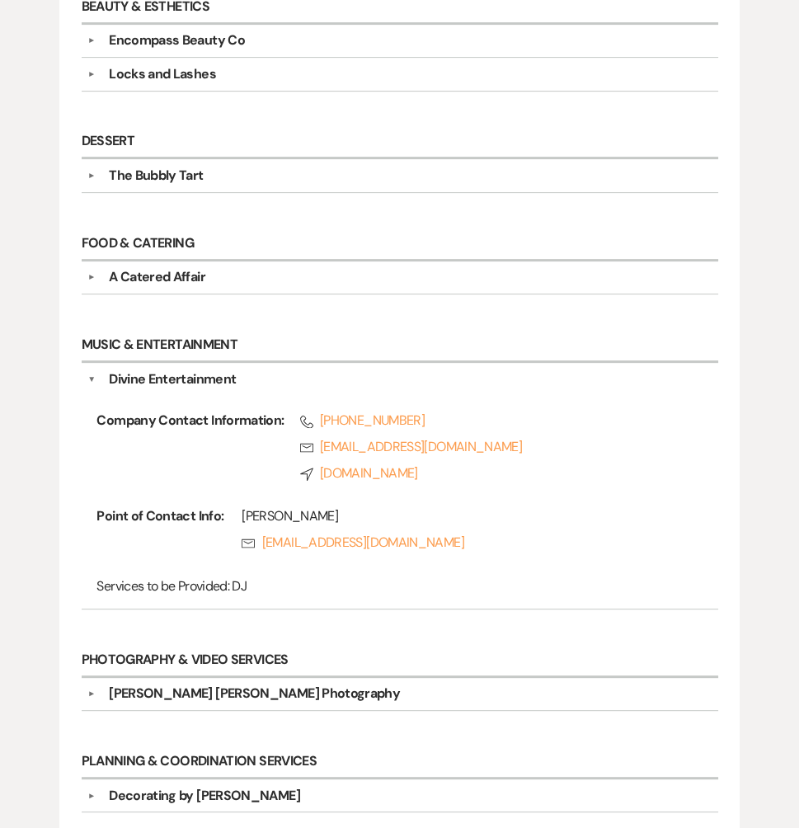
scroll to position [926, 0]
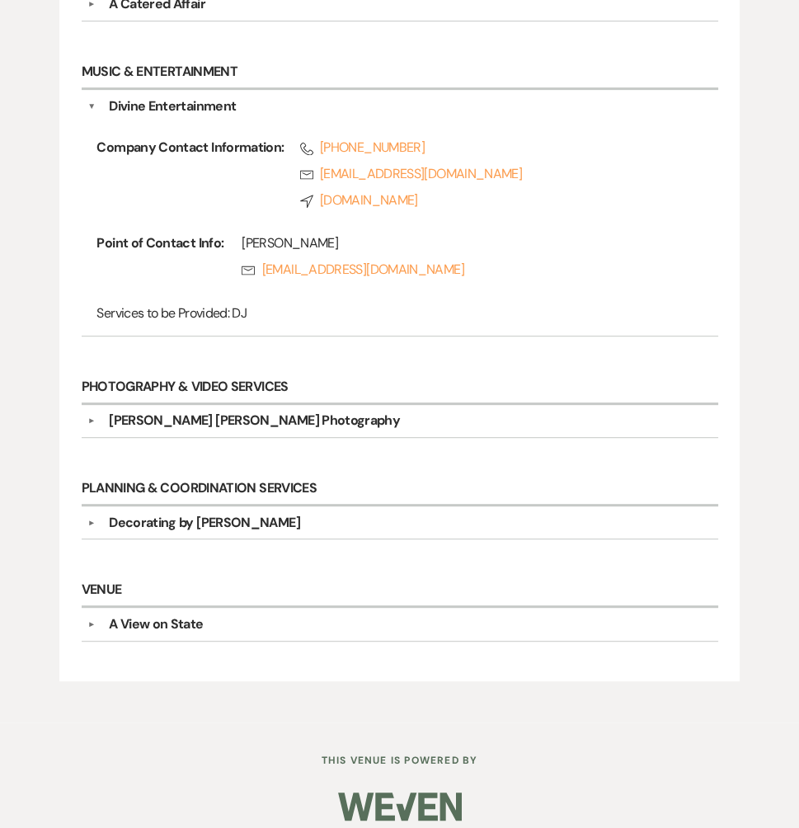
click at [172, 382] on h6 "Photography & Video Services" at bounding box center [400, 388] width 636 height 34
click at [174, 415] on div "[PERSON_NAME] [PERSON_NAME] Photography" at bounding box center [254, 420] width 291 height 20
